Goal: Answer question/provide support

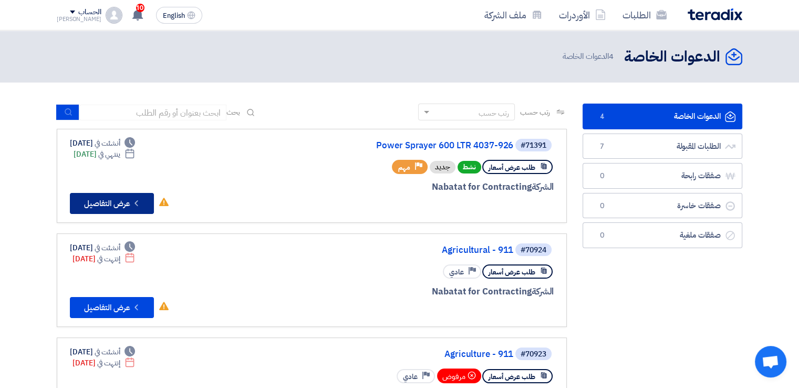
click at [133, 205] on icon "Check details" at bounding box center [136, 203] width 10 height 10
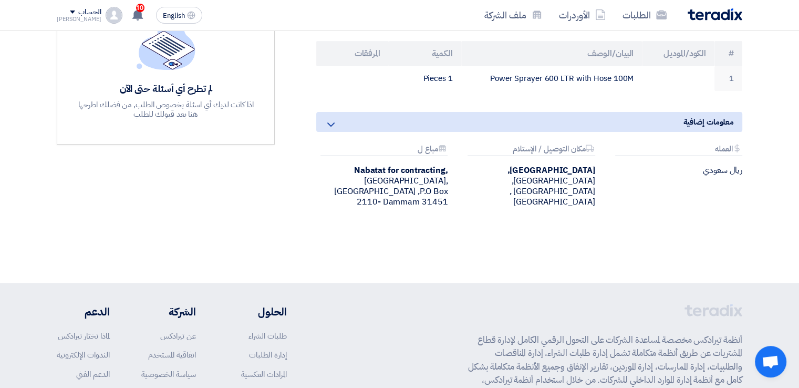
scroll to position [210, 0]
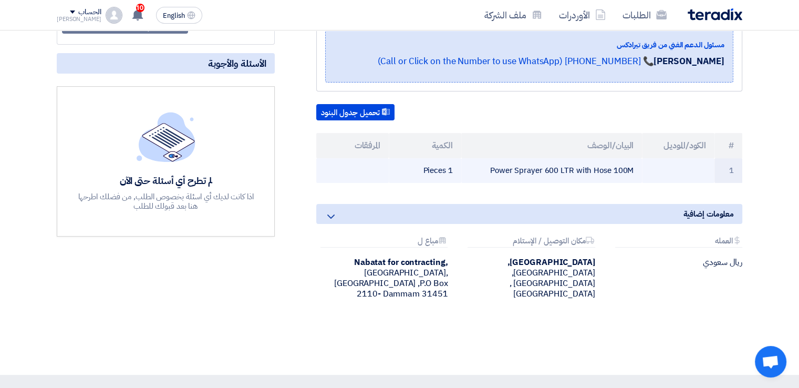
drag, startPoint x: 492, startPoint y: 168, endPoint x: 634, endPoint y: 165, distance: 142.4
click at [634, 165] on td "Power Sprayer 600 LTR with Hose 100M" at bounding box center [551, 170] width 181 height 25
copy td "Power Sprayer 600 LTR with Hose 100M"
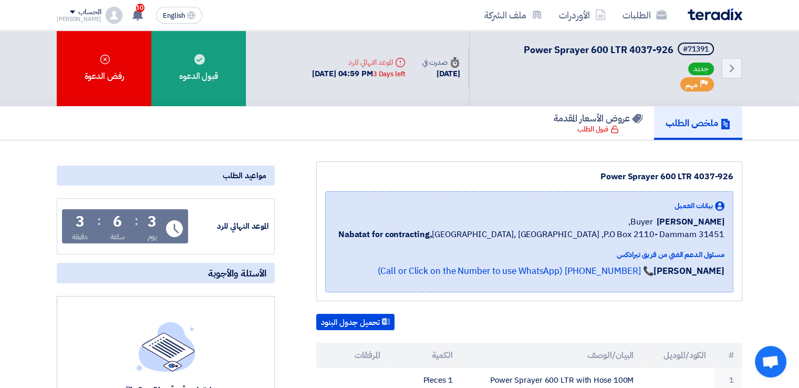
scroll to position [0, 0]
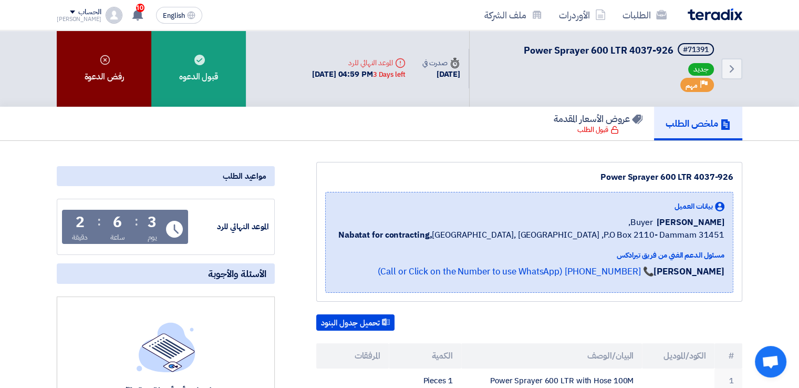
click at [121, 65] on div "رفض الدعوة" at bounding box center [104, 68] width 95 height 76
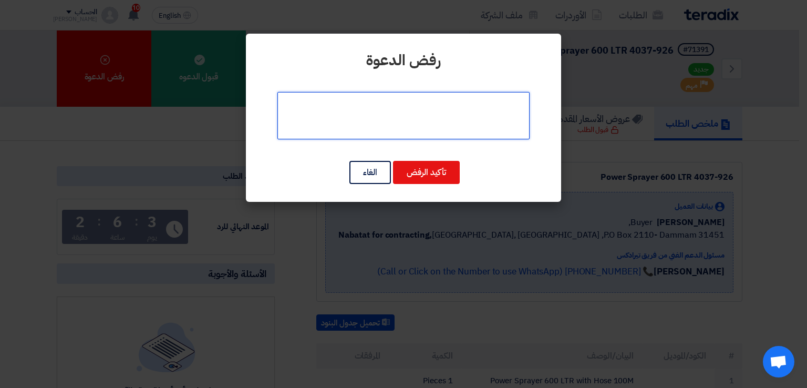
click at [423, 119] on textarea at bounding box center [403, 115] width 252 height 47
type textarea "نأسف طلبكم غير متوفر لدينا"
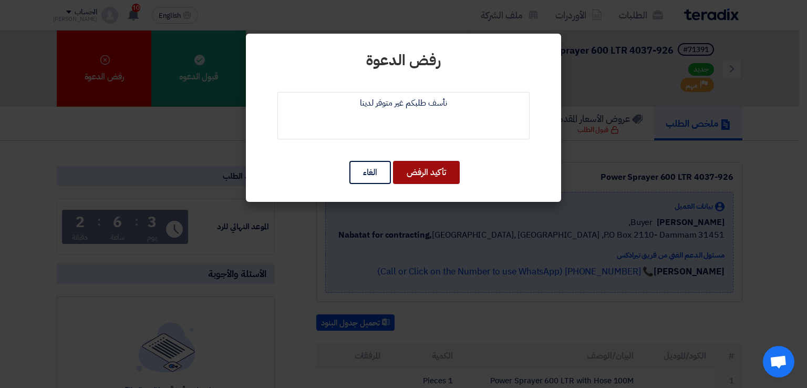
click at [430, 172] on button "تأكيد الرفض" at bounding box center [426, 172] width 67 height 23
